Goal: Check status: Check status

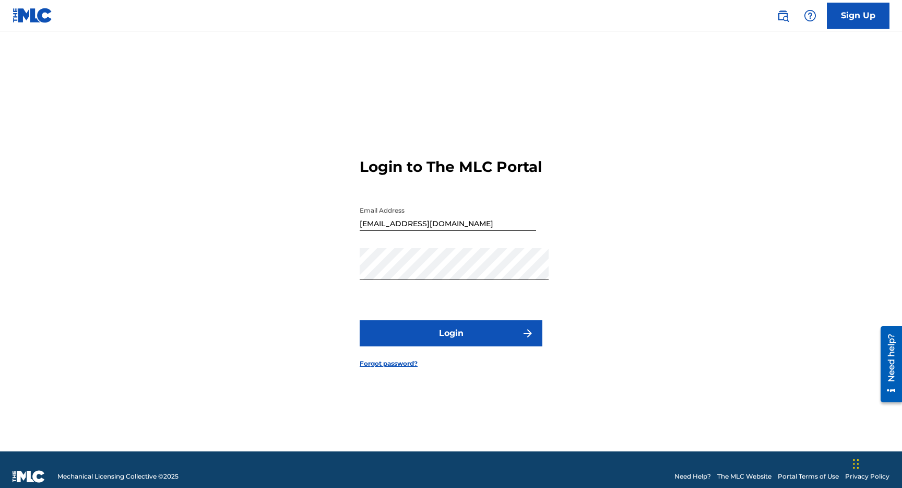
click at [432, 338] on button "Login" at bounding box center [451, 333] width 183 height 26
type input "Duke.McTesterson@gmail.com"
click at [401, 345] on button "Login" at bounding box center [451, 333] width 183 height 26
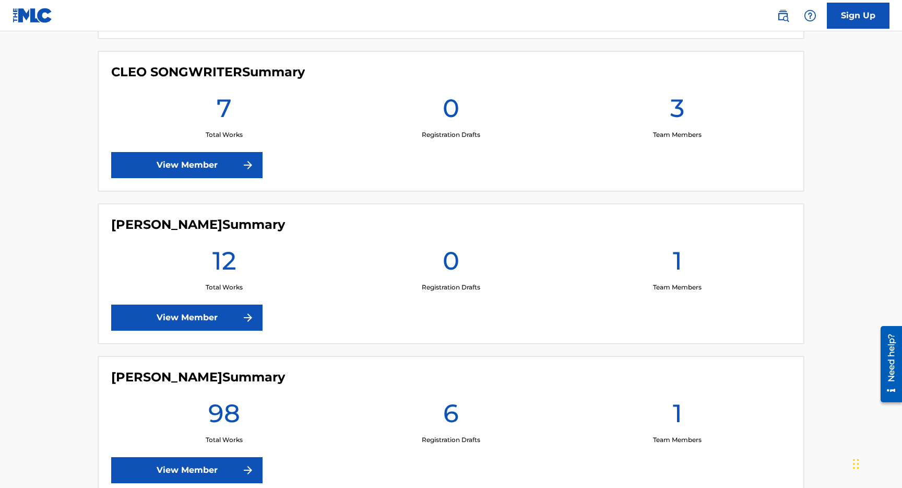
scroll to position [561, 0]
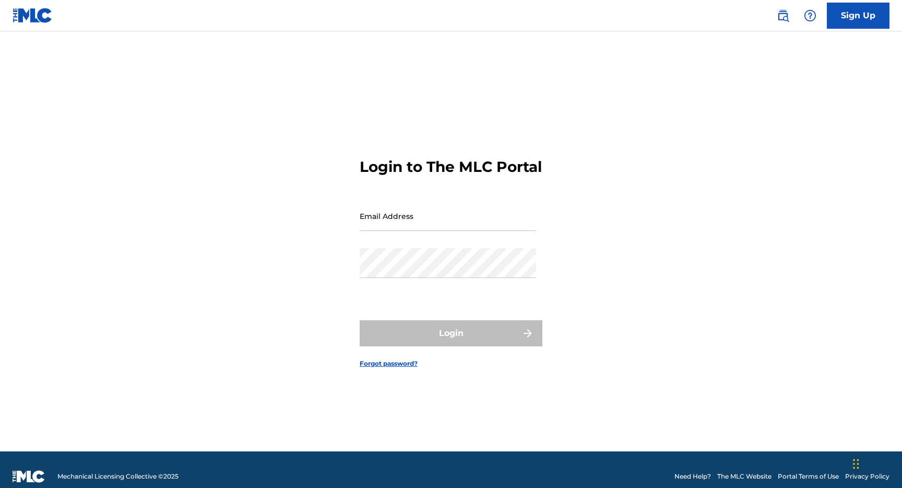
type input "[EMAIL_ADDRESS][DOMAIN_NAME]"
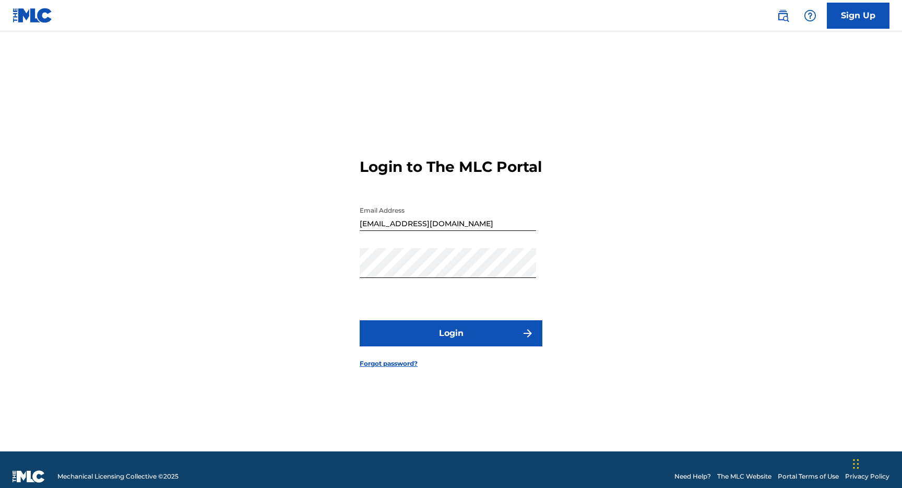
click at [427, 346] on button "Login" at bounding box center [451, 333] width 183 height 26
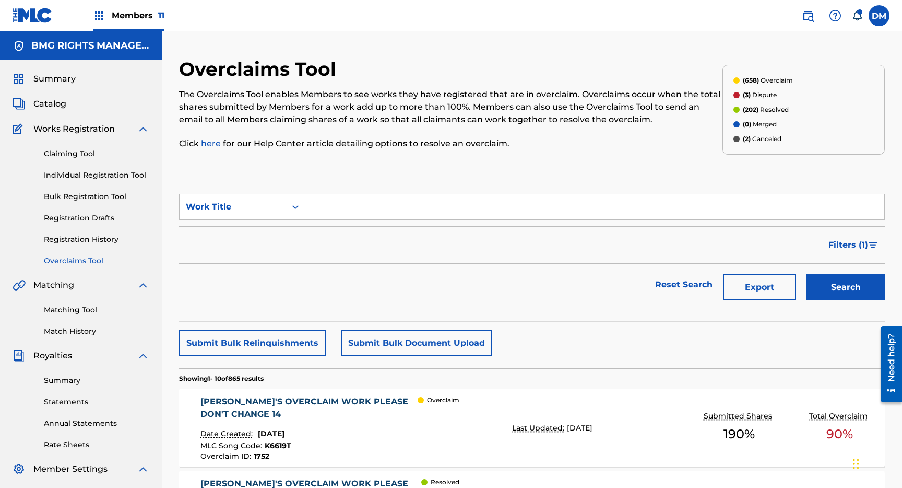
click at [836, 243] on span "Filters ( 1 )" at bounding box center [848, 245] width 40 height 13
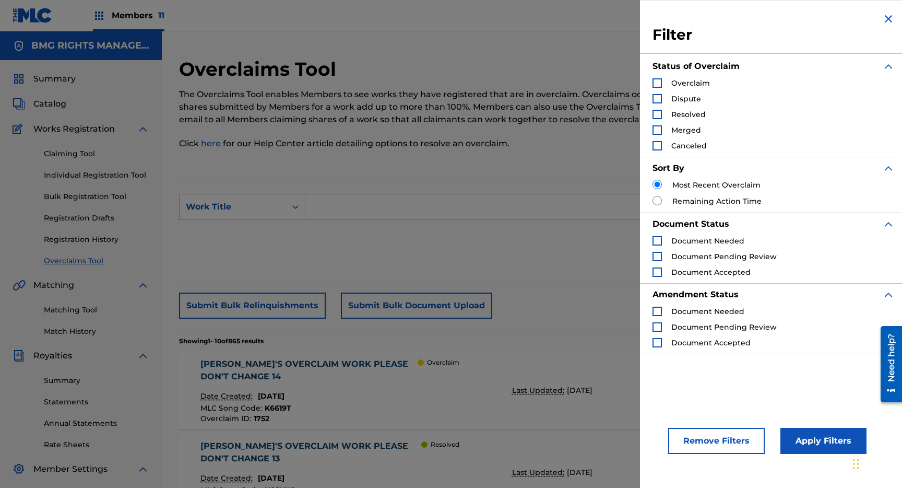
click at [681, 144] on span "Canceled" at bounding box center [688, 145] width 35 height 9
click at [657, 145] on div "Search Form" at bounding box center [657, 145] width 9 height 9
click at [807, 436] on button "Apply Filters" at bounding box center [823, 441] width 86 height 26
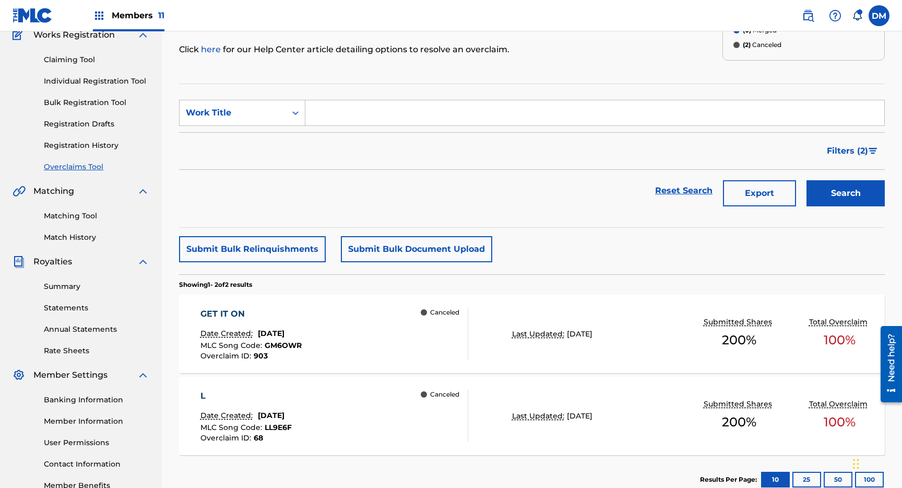
scroll to position [100, 0]
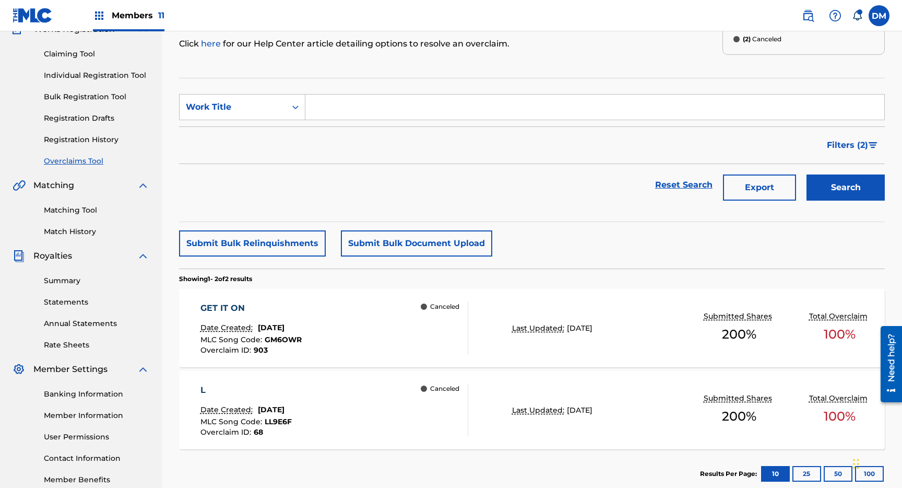
click at [424, 338] on div "Canceled" at bounding box center [444, 328] width 47 height 52
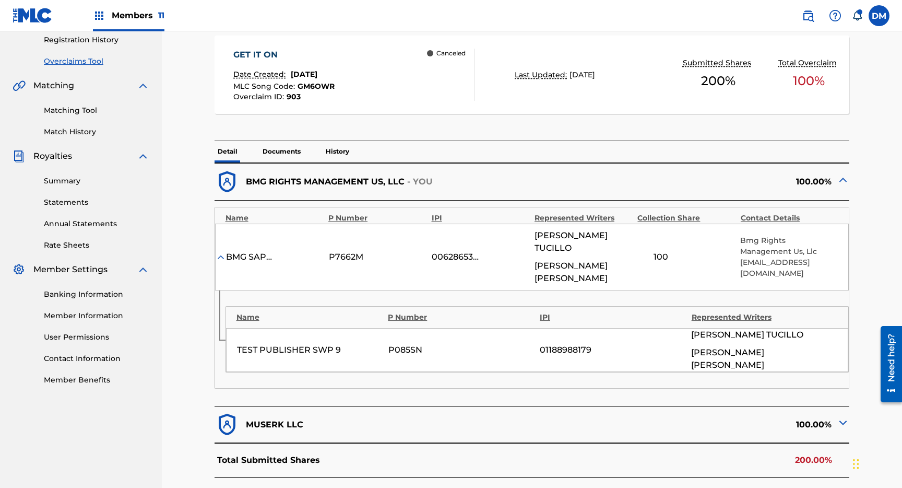
scroll to position [197, 0]
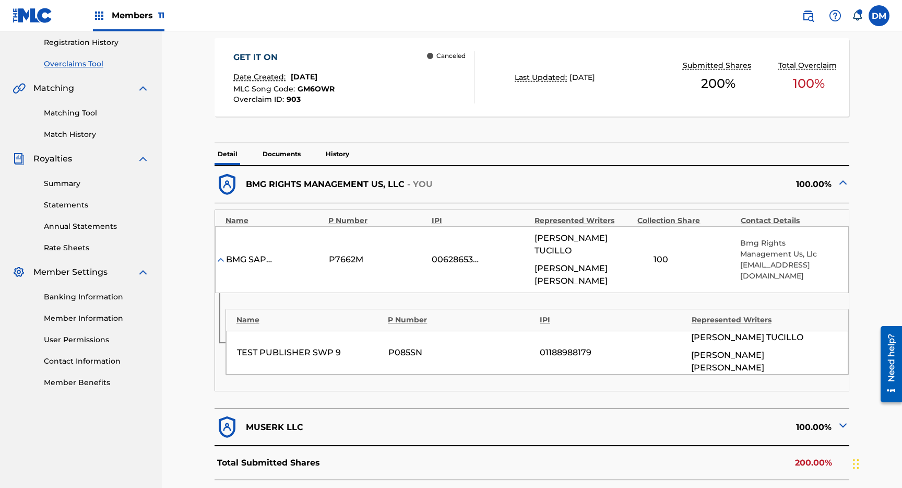
click at [271, 154] on p "Documents" at bounding box center [281, 154] width 44 height 22
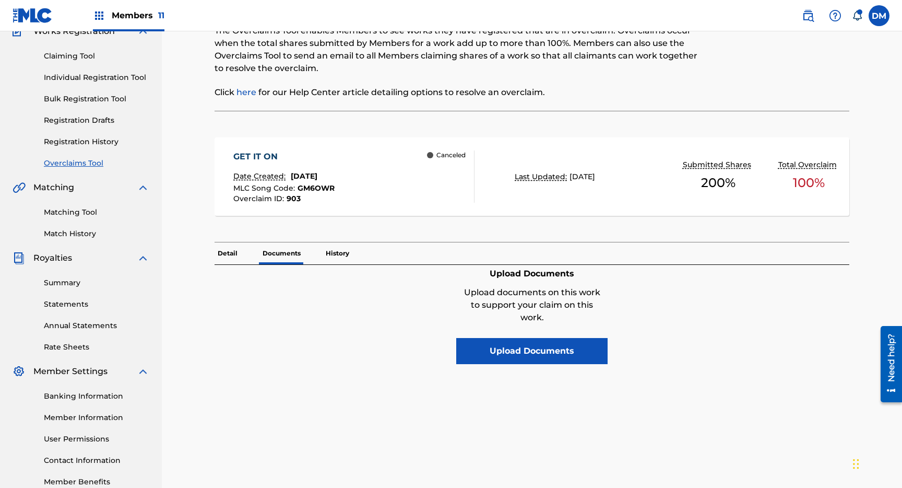
scroll to position [86, 0]
